Goal: Task Accomplishment & Management: Manage account settings

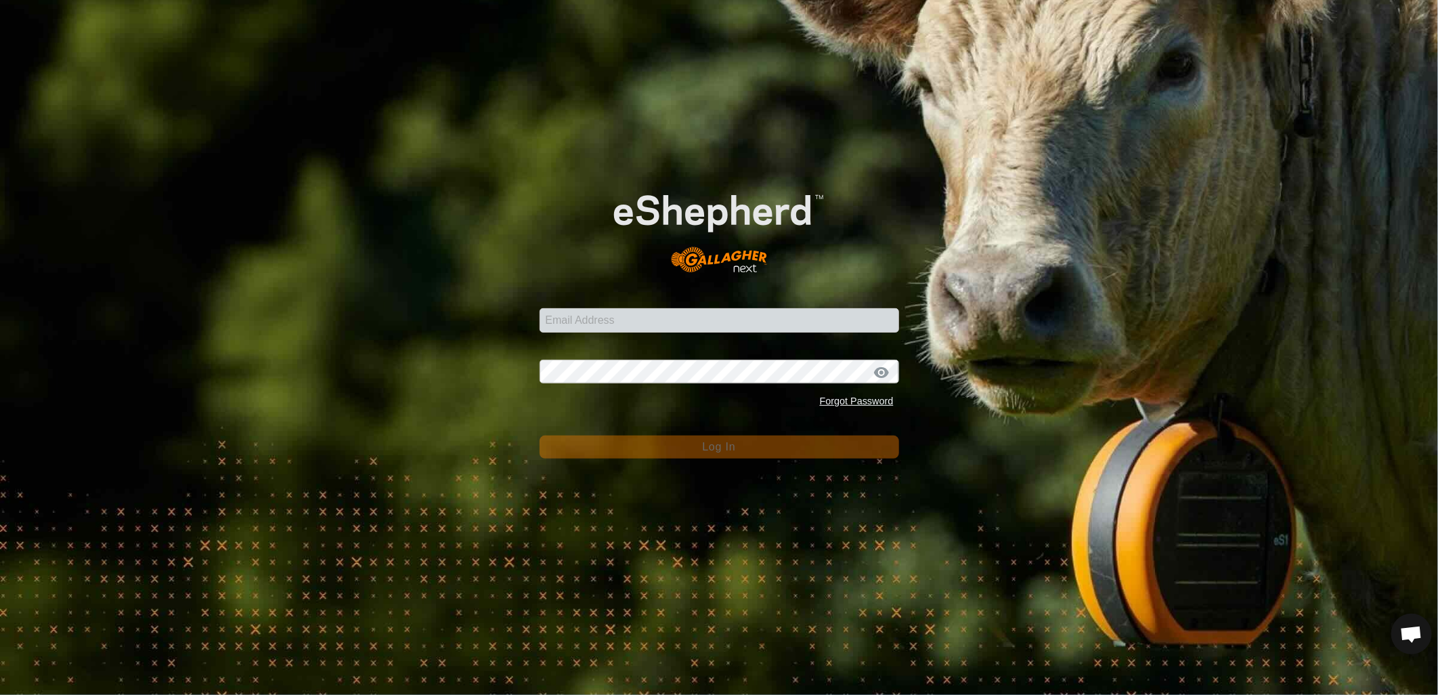
scroll to position [641, 0]
click at [666, 318] on input "Email Address" at bounding box center [720, 320] width 360 height 24
type input "[EMAIL_ADDRESS][PERSON_NAME][DOMAIN_NAME]"
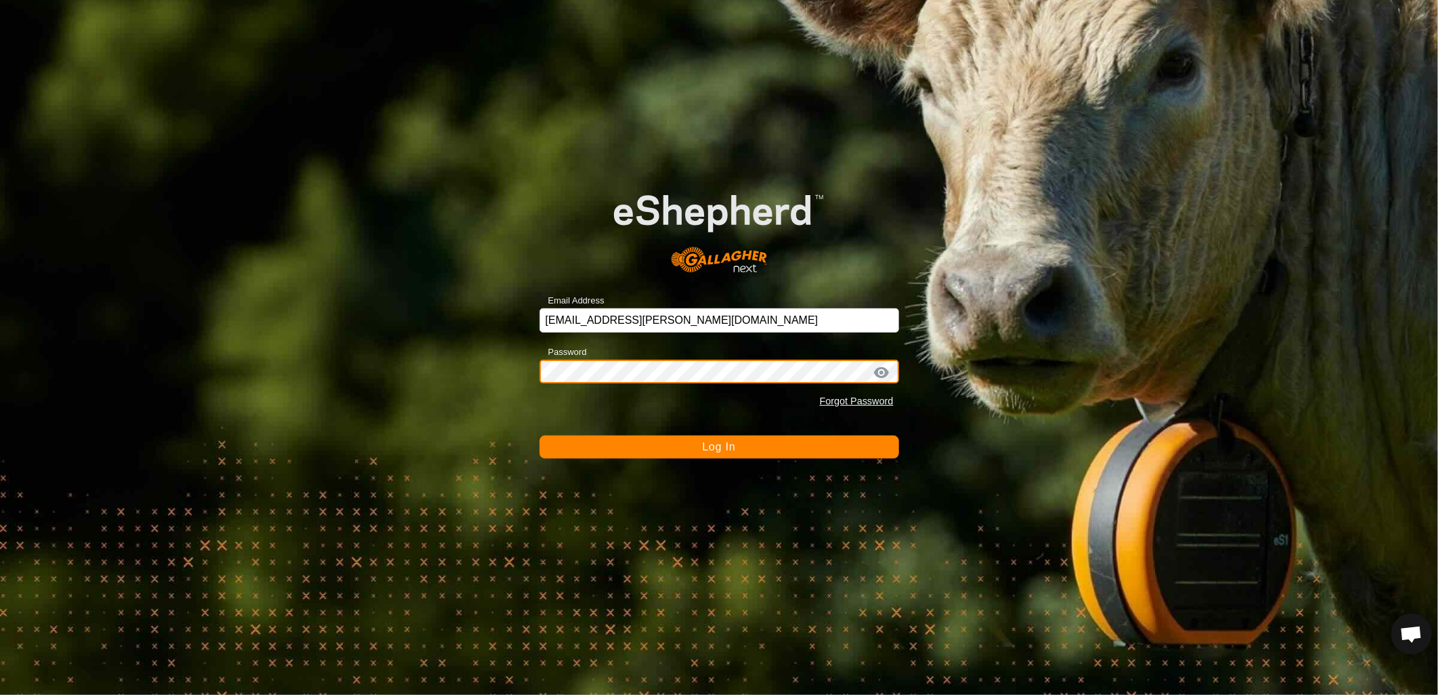
click at [540, 435] on button "Log In" at bounding box center [720, 446] width 360 height 23
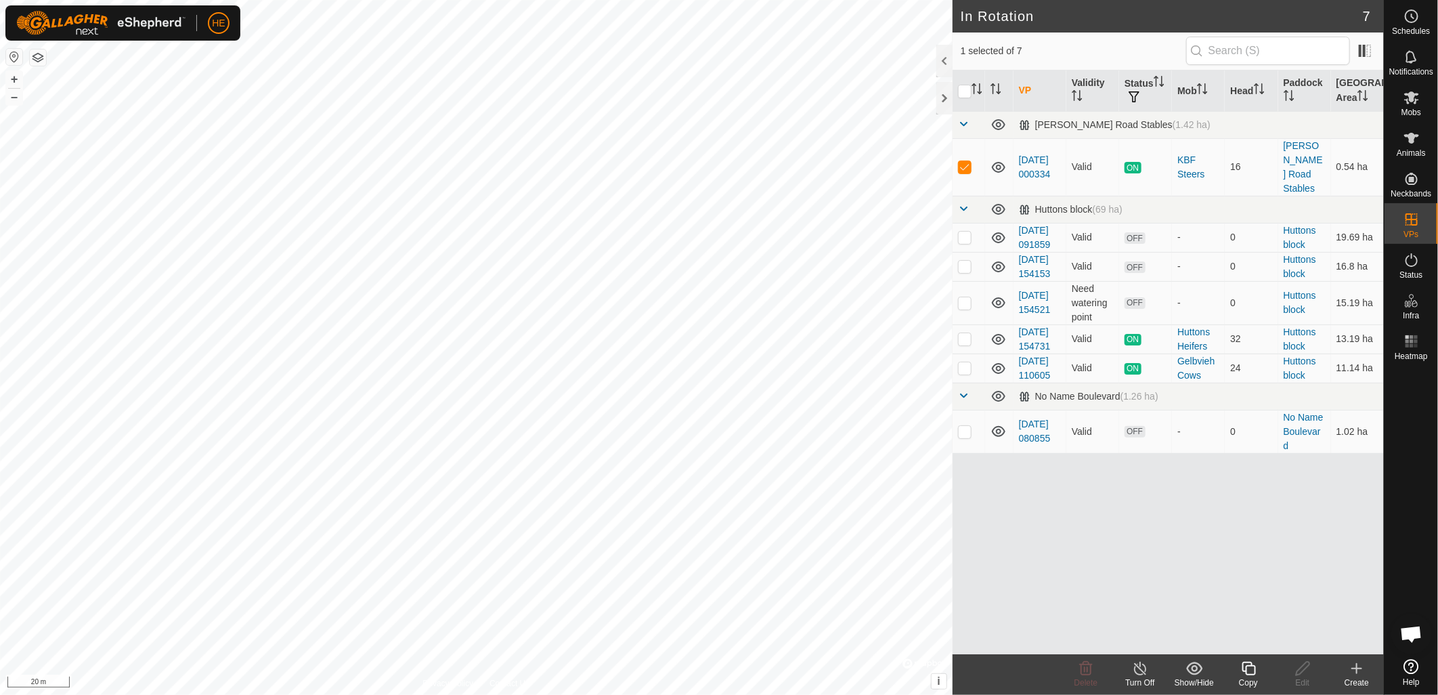
checkbox input "false"
click at [1090, 682] on span "Delete" at bounding box center [1086, 682] width 24 height 9
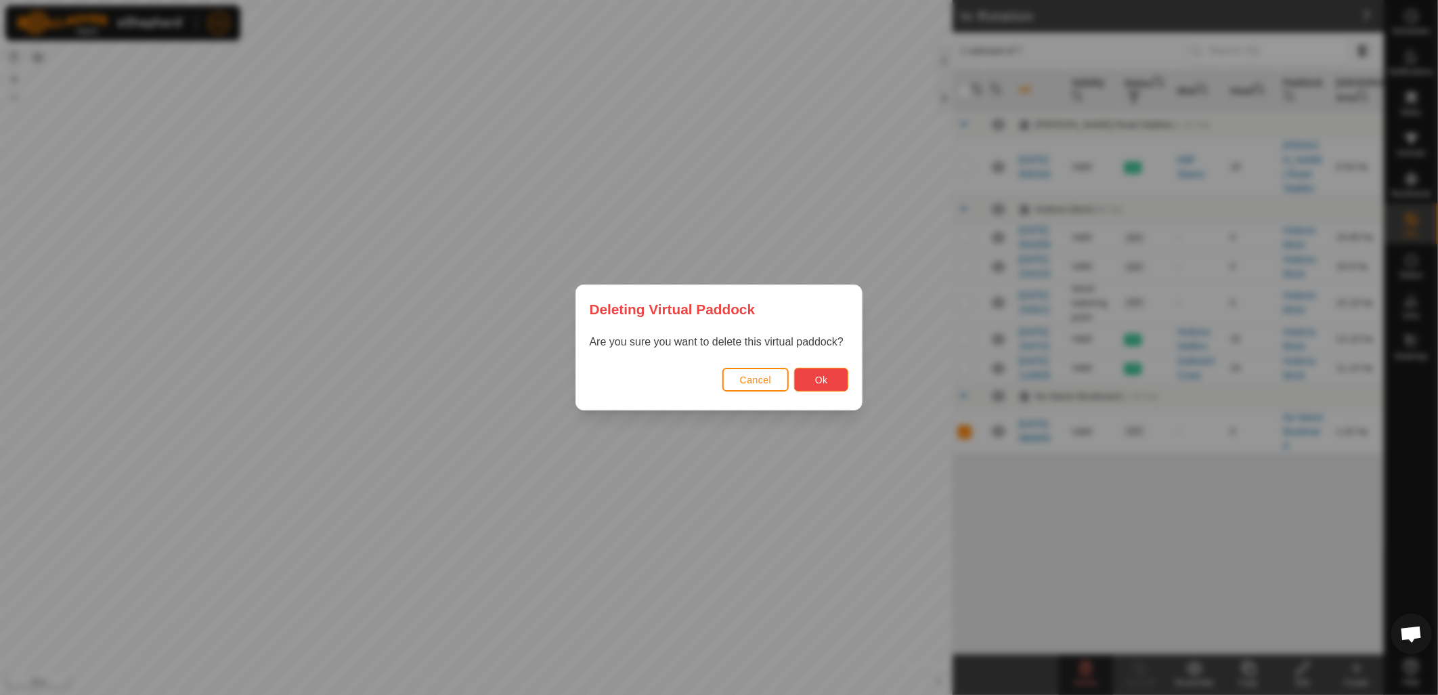
click at [840, 375] on button "Ok" at bounding box center [821, 380] width 54 height 24
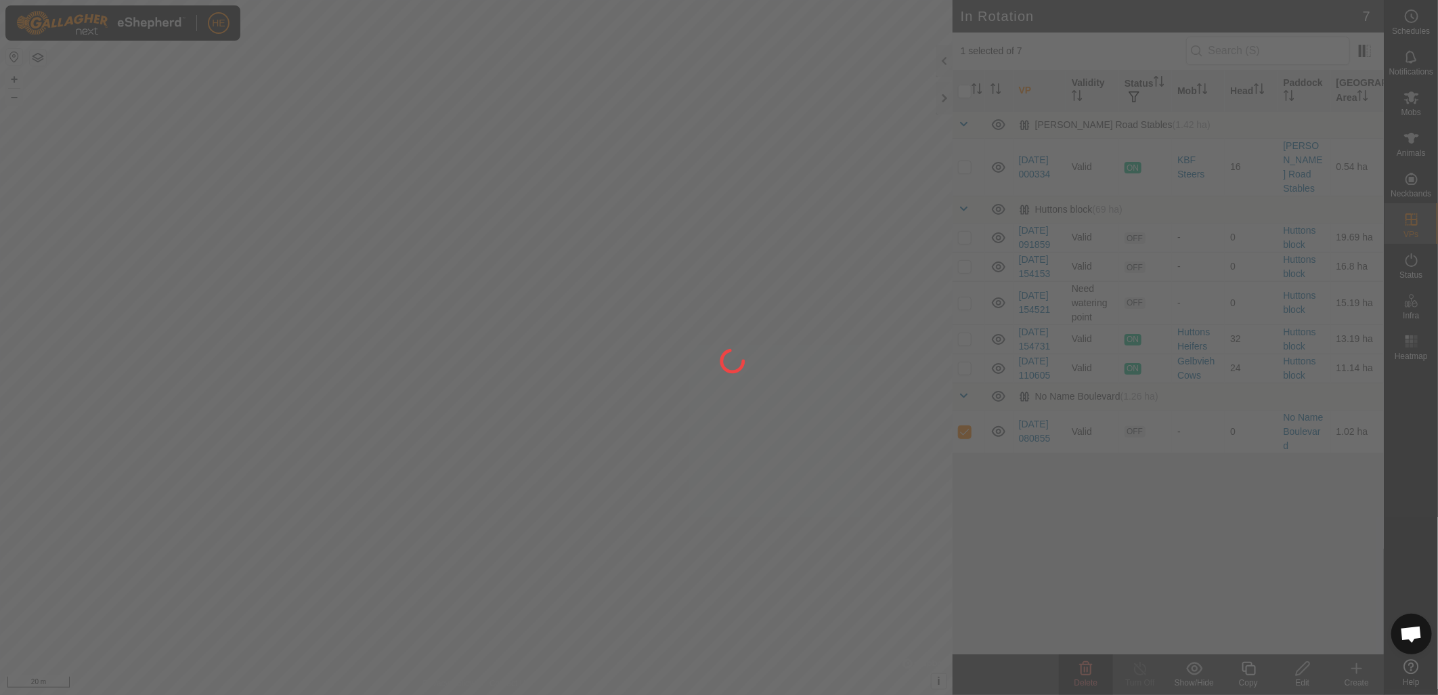
checkbox input "false"
